Goal: Task Accomplishment & Management: Complete application form

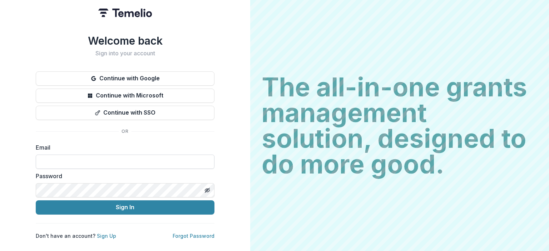
click at [120, 156] on input at bounding box center [125, 162] width 179 height 14
type input "**********"
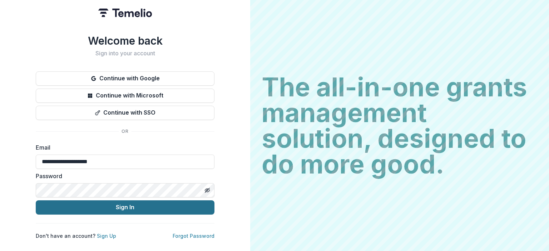
click at [113, 207] on button "Sign In" at bounding box center [125, 207] width 179 height 14
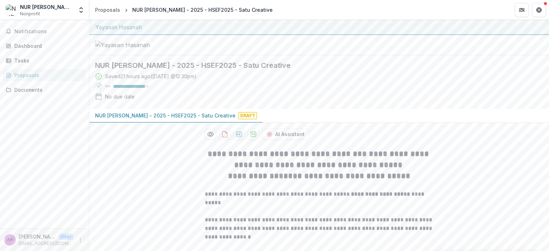
drag, startPoint x: 548, startPoint y: 44, endPoint x: 548, endPoint y: 57, distance: 13.6
click at [548, 57] on div "**********" at bounding box center [318, 135] width 459 height 231
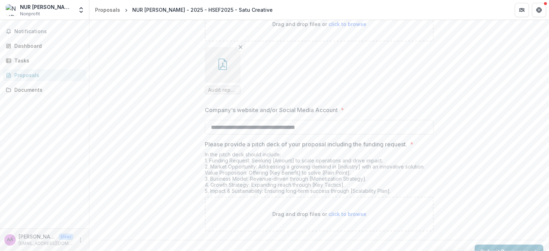
scroll to position [1452, 0]
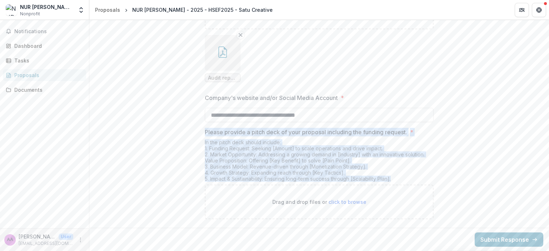
drag, startPoint x: 397, startPoint y: 178, endPoint x: 203, endPoint y: 133, distance: 198.9
click at [205, 133] on div "Please provide a pitch deck of your proposal including the funding request. * I…" at bounding box center [319, 173] width 229 height 91
copy div "Please provide a pitch deck of your proposal including the funding request. * I…"
click at [249, 142] on div "In the pitch deck should include: 1. Funding Request: Seeking [Amount] to scale…" at bounding box center [319, 161] width 229 height 45
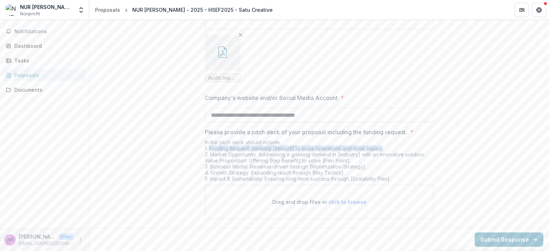
drag, startPoint x: 382, startPoint y: 149, endPoint x: 210, endPoint y: 148, distance: 171.8
click at [210, 148] on div "In the pitch deck should include: 1. Funding Request: Seeking [Amount] to scale…" at bounding box center [319, 161] width 229 height 45
